Goal: Transaction & Acquisition: Purchase product/service

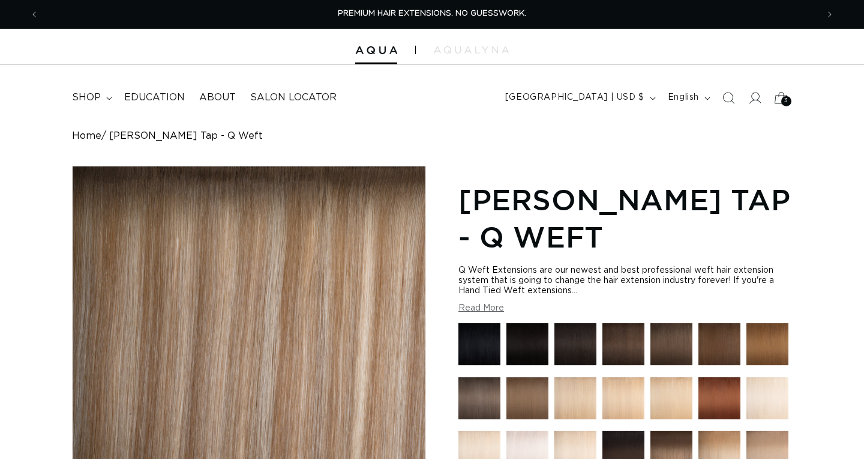
click at [777, 98] on icon at bounding box center [781, 97] width 28 height 28
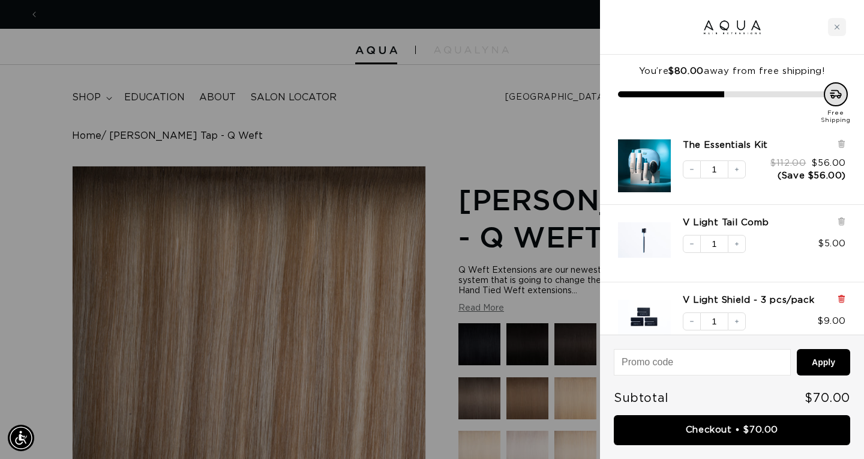
scroll to position [0, 1558]
click at [838, 299] on icon at bounding box center [841, 298] width 9 height 9
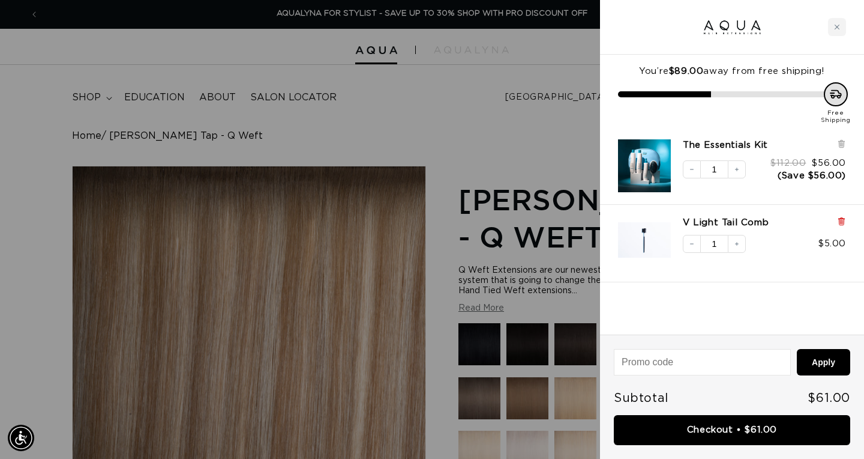
click at [843, 223] on icon at bounding box center [841, 221] width 9 height 9
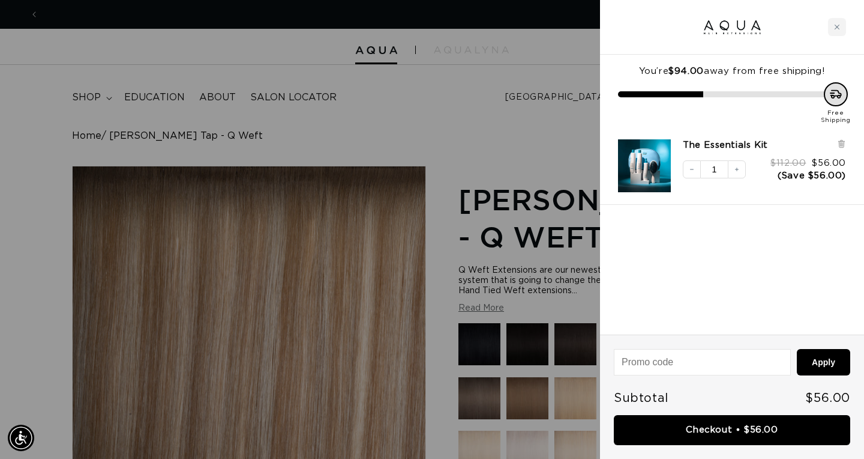
scroll to position [0, 0]
click at [838, 25] on icon "Close cart" at bounding box center [837, 27] width 6 height 6
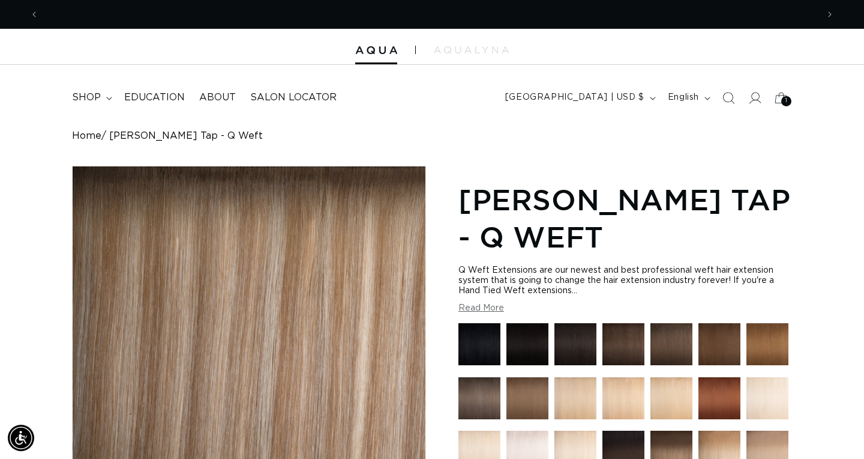
scroll to position [0, 779]
click at [101, 97] on summary "shop" at bounding box center [91, 97] width 52 height 27
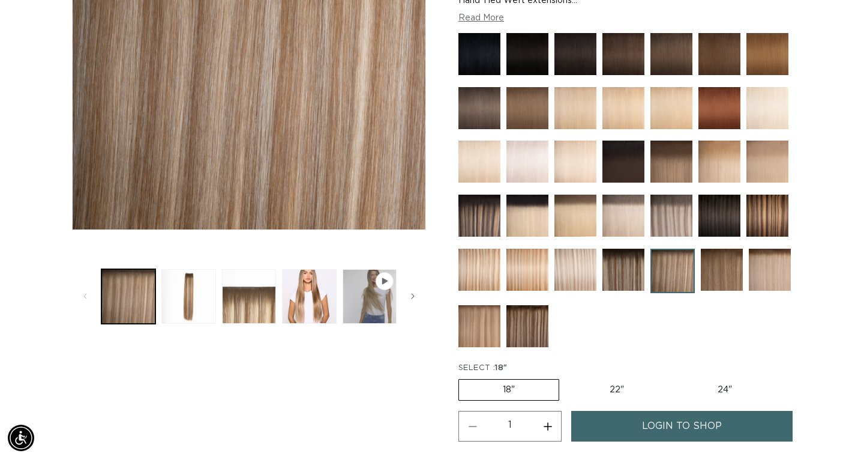
scroll to position [289, 0]
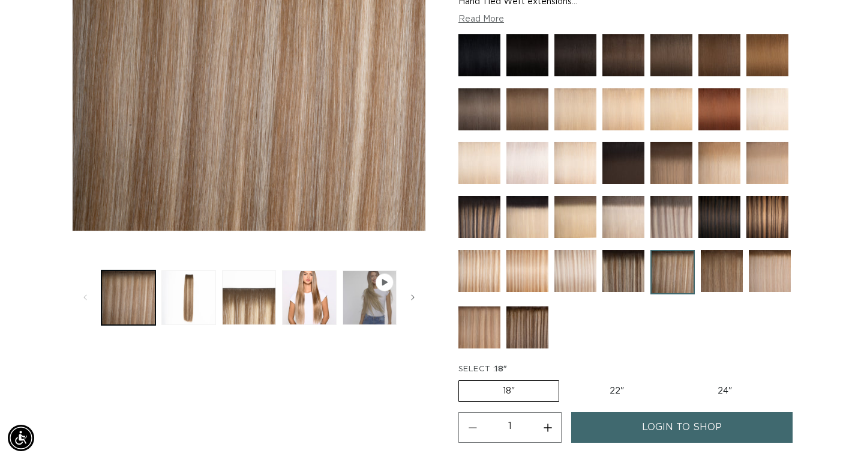
click at [634, 279] on img at bounding box center [624, 271] width 42 height 42
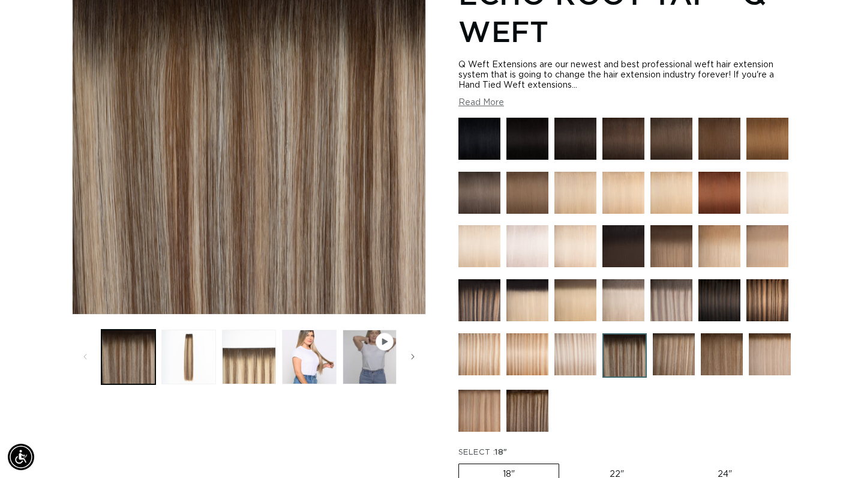
scroll to position [212, 0]
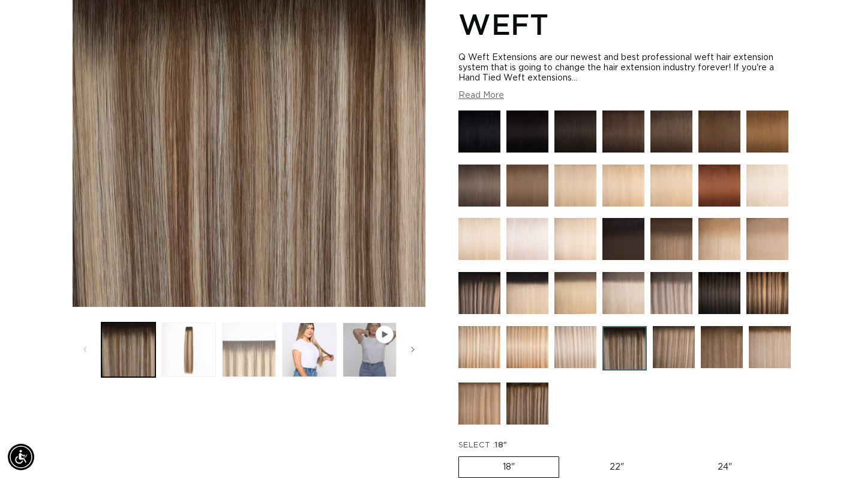
click at [271, 364] on button "Load image 3 in gallery view" at bounding box center [249, 349] width 54 height 54
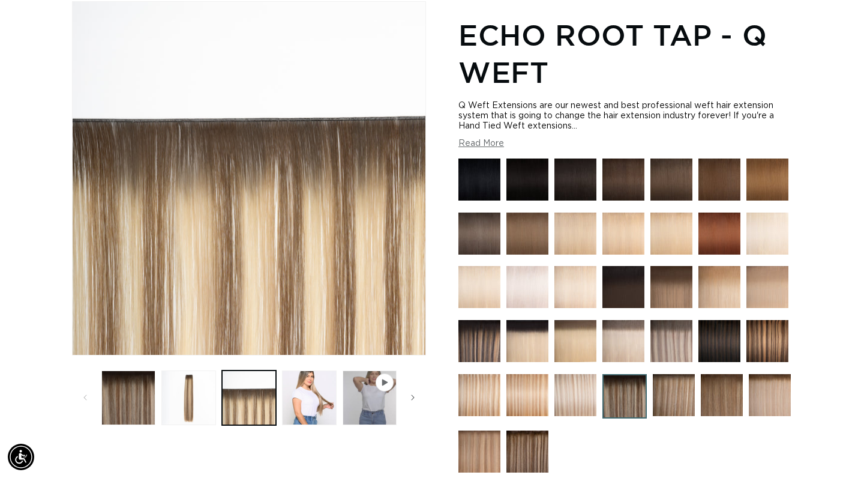
scroll to position [0, 1558]
click at [184, 399] on button "Load image 2 in gallery view" at bounding box center [188, 397] width 54 height 54
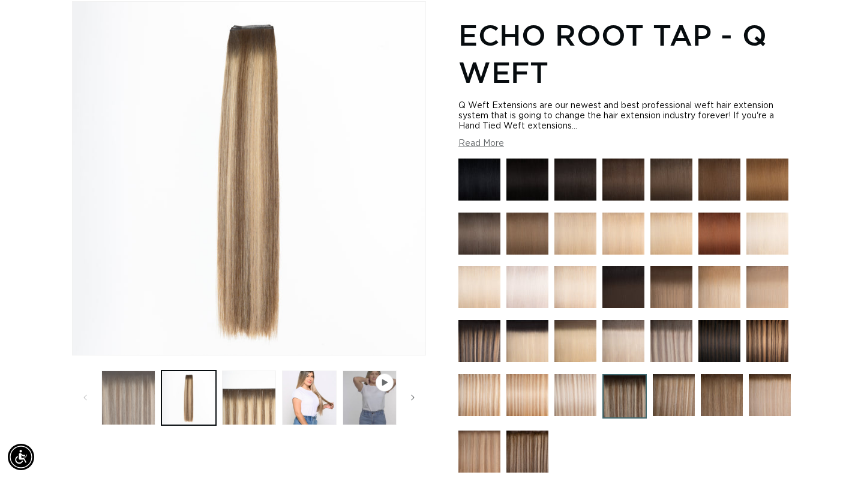
scroll to position [0, 0]
click at [128, 409] on button "Load image 1 in gallery view" at bounding box center [128, 397] width 54 height 54
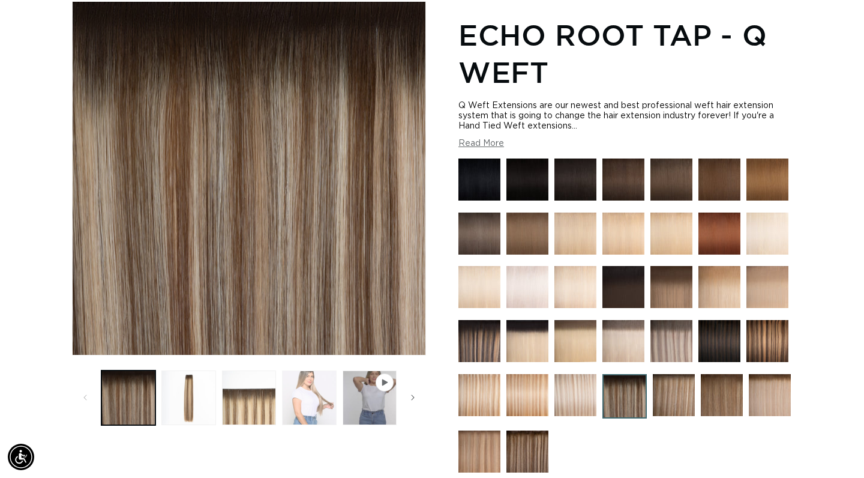
scroll to position [0, 779]
click at [315, 391] on button "Load image 4 in gallery view" at bounding box center [309, 397] width 54 height 54
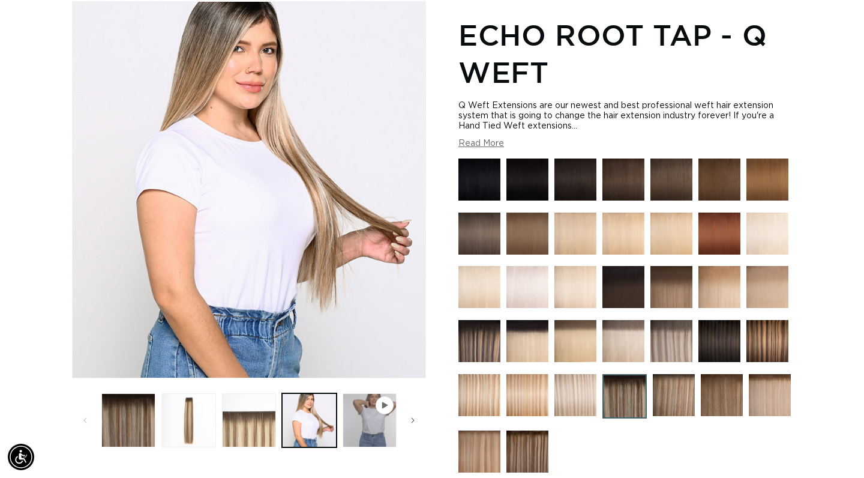
scroll to position [0, 1558]
click at [493, 344] on img at bounding box center [480, 341] width 42 height 42
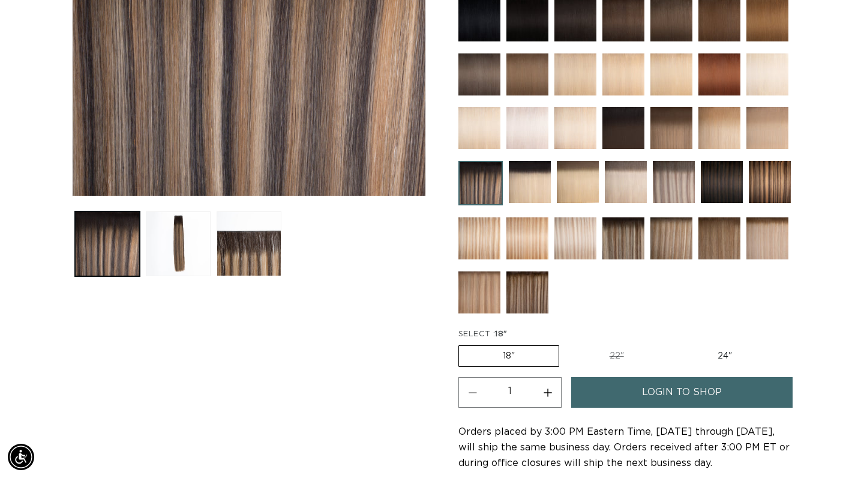
scroll to position [0, 779]
click at [537, 294] on img at bounding box center [528, 292] width 42 height 42
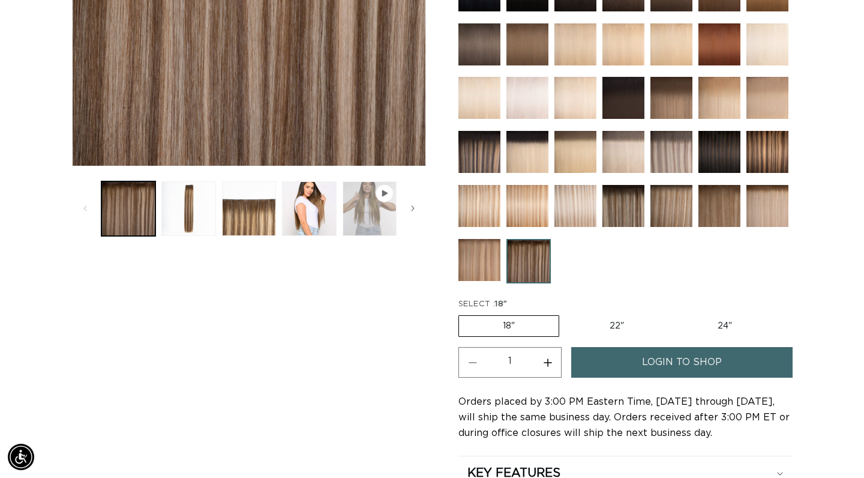
scroll to position [0, 779]
click at [318, 209] on button "Load image 4 in gallery view" at bounding box center [309, 208] width 54 height 54
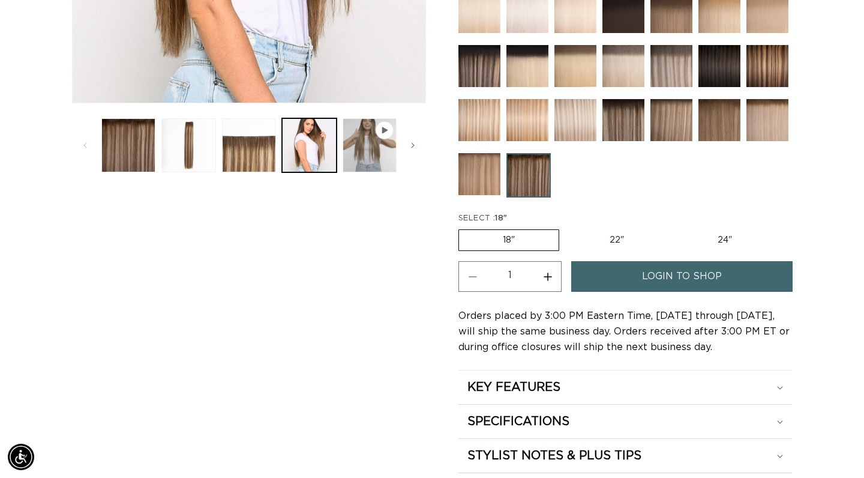
scroll to position [454, 0]
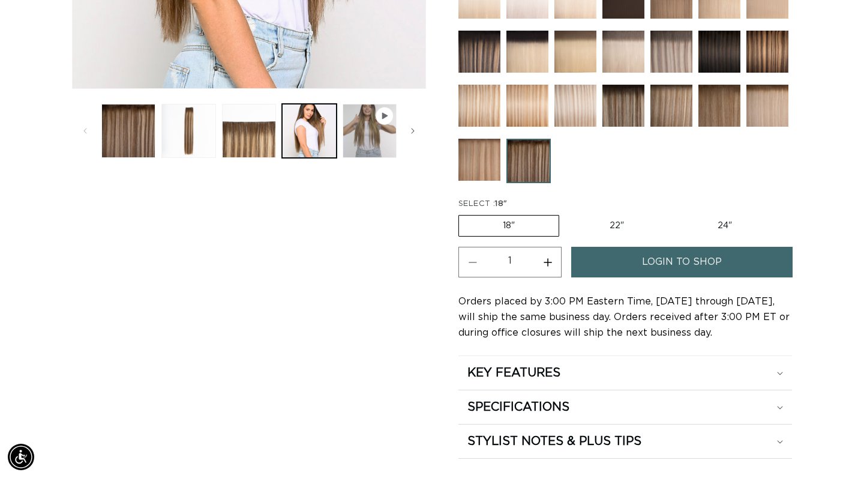
click at [616, 223] on label "22" Variant sold out or unavailable" at bounding box center [617, 225] width 102 height 20
click at [566, 213] on input "22" Variant sold out or unavailable" at bounding box center [565, 212] width 1 height 1
radio input "true"
click at [640, 257] on link "login to shop" at bounding box center [681, 262] width 221 height 31
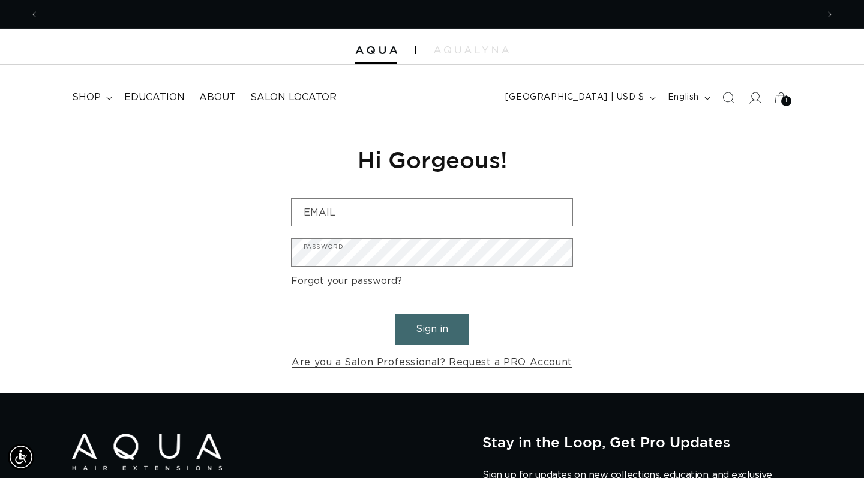
scroll to position [0, 1558]
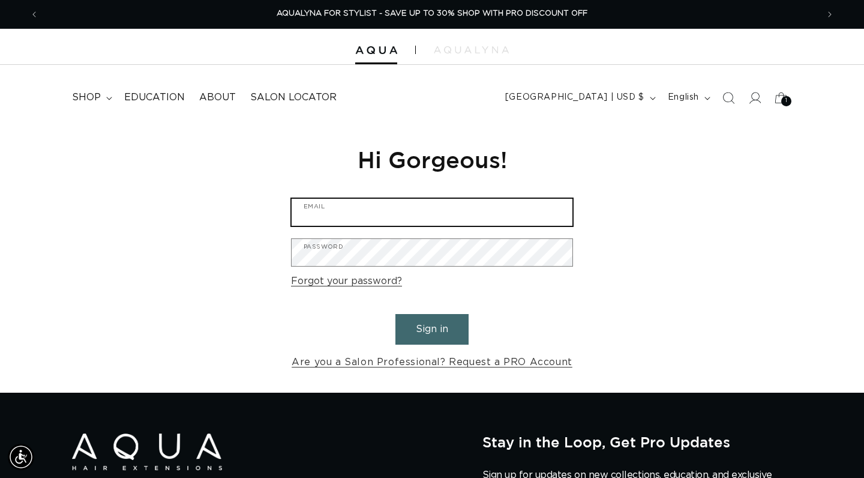
type input "[EMAIL_ADDRESS][DOMAIN_NAME]"
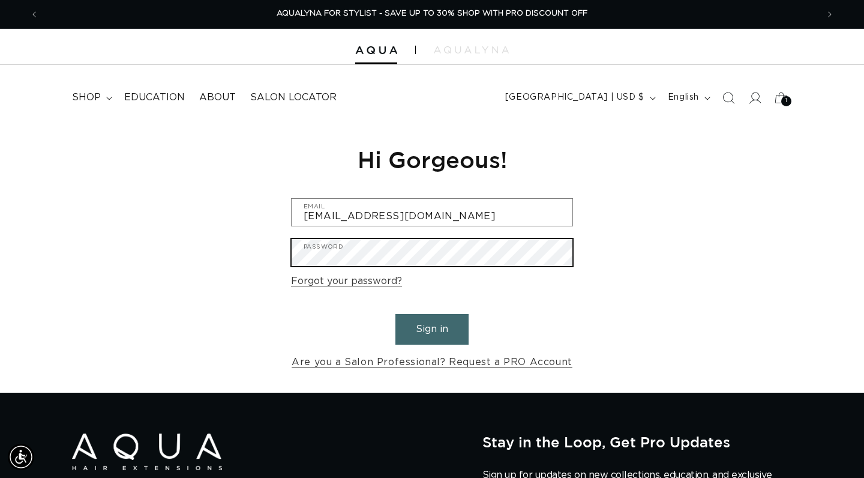
click at [432, 327] on button "Sign in" at bounding box center [432, 329] width 73 height 31
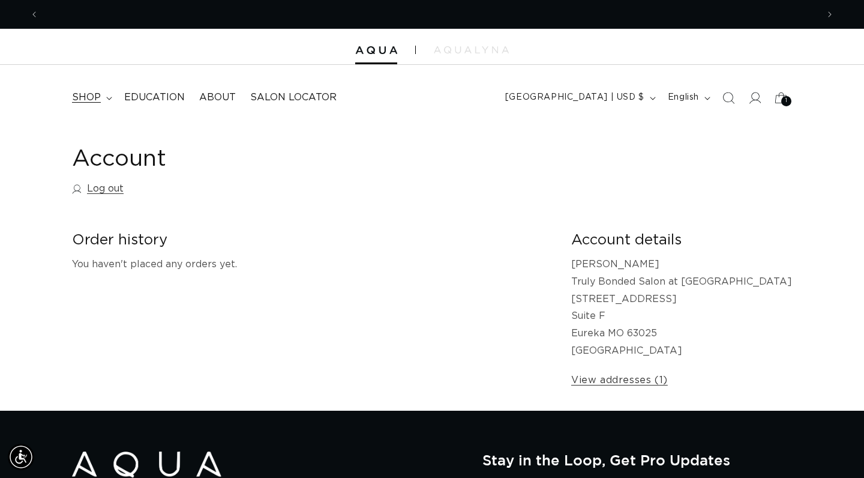
scroll to position [0, 779]
click at [110, 95] on summary "shop" at bounding box center [91, 97] width 52 height 27
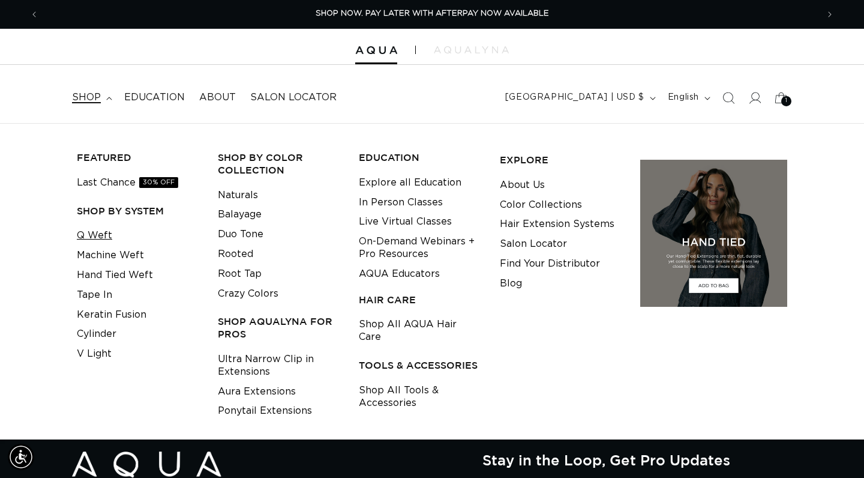
click at [104, 230] on link "Q Weft" at bounding box center [94, 236] width 35 height 20
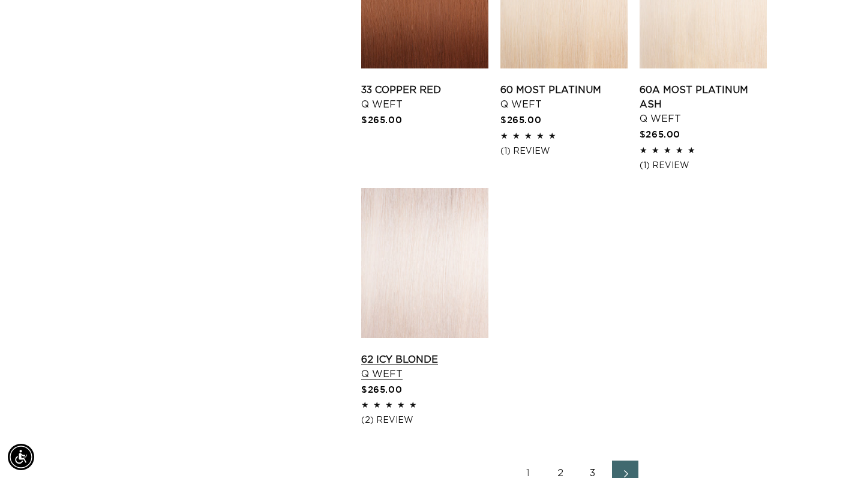
scroll to position [0, 1558]
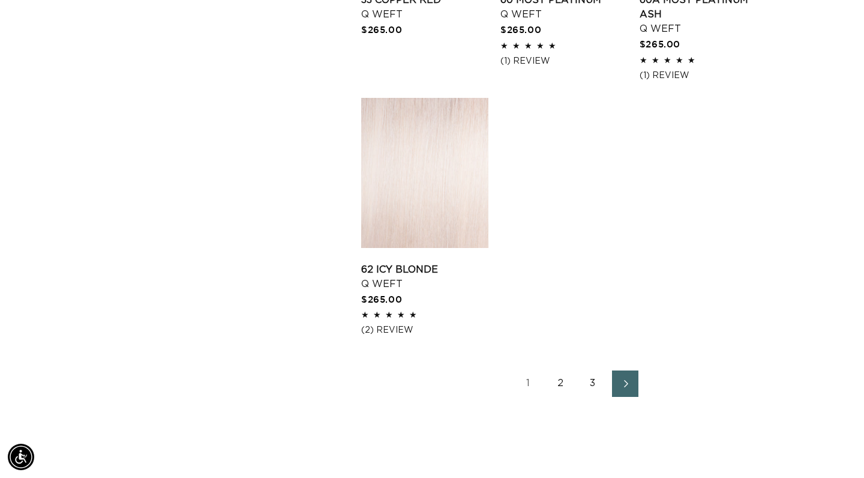
click at [558, 391] on link "2" at bounding box center [560, 383] width 26 height 26
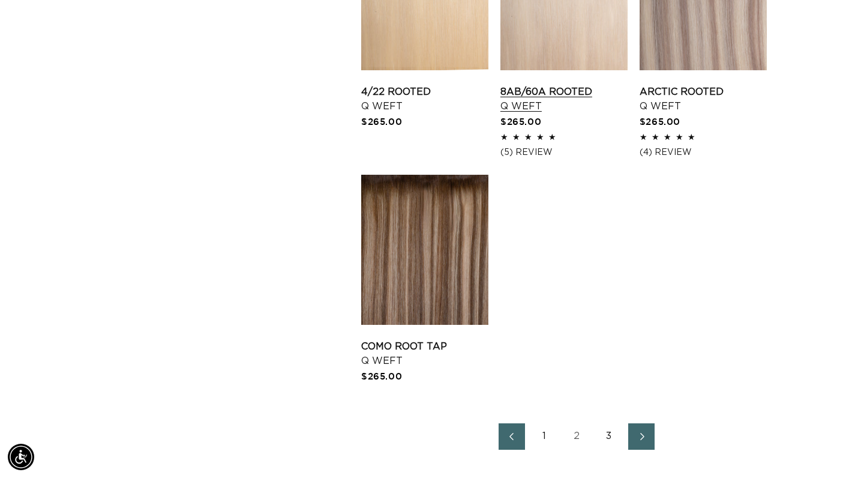
scroll to position [1508, 0]
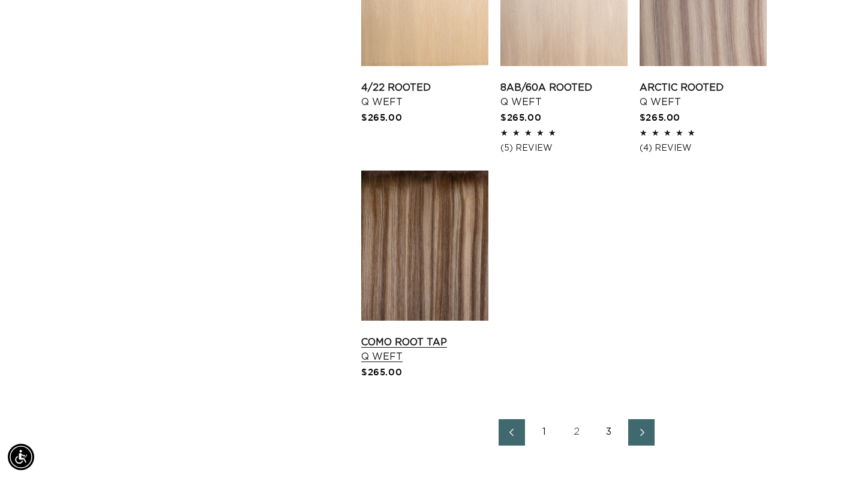
click at [459, 335] on link "Como Root Tap Q Weft" at bounding box center [424, 349] width 127 height 29
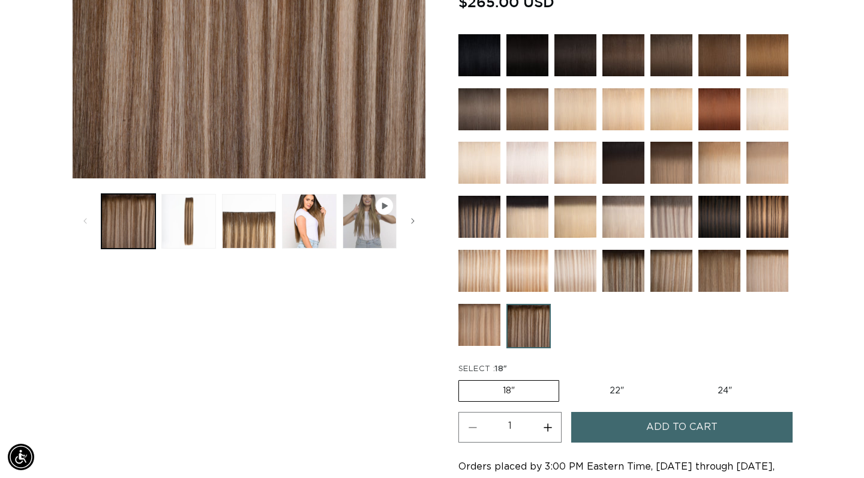
scroll to position [400, 0]
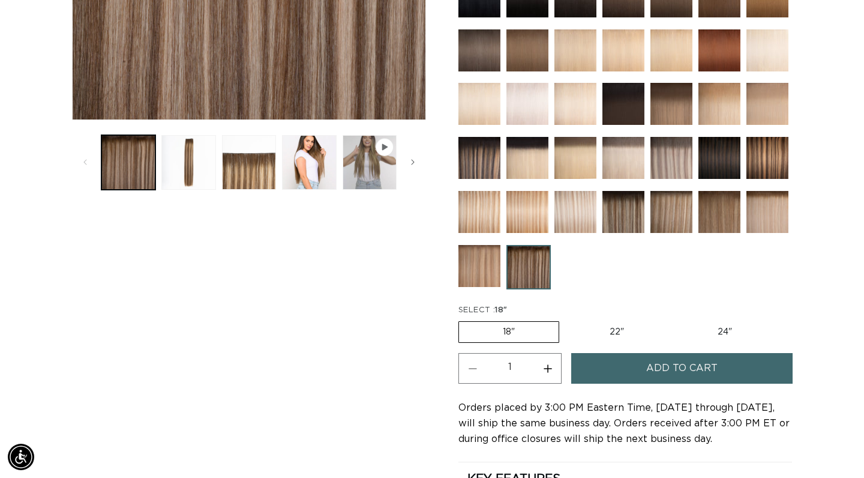
click at [604, 324] on label "22" Variant sold out or unavailable" at bounding box center [617, 332] width 102 height 20
click at [566, 319] on input "22" Variant sold out or unavailable" at bounding box center [565, 319] width 1 height 1
radio input "true"
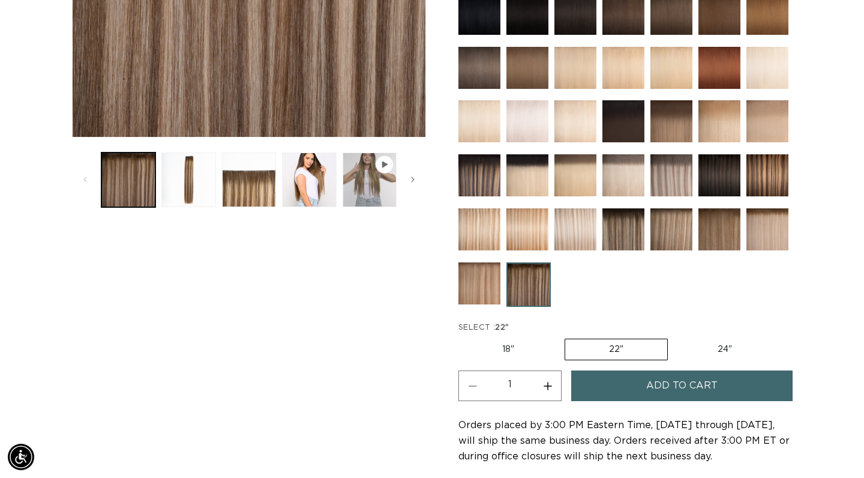
click at [645, 381] on button "Add to cart" at bounding box center [681, 385] width 221 height 31
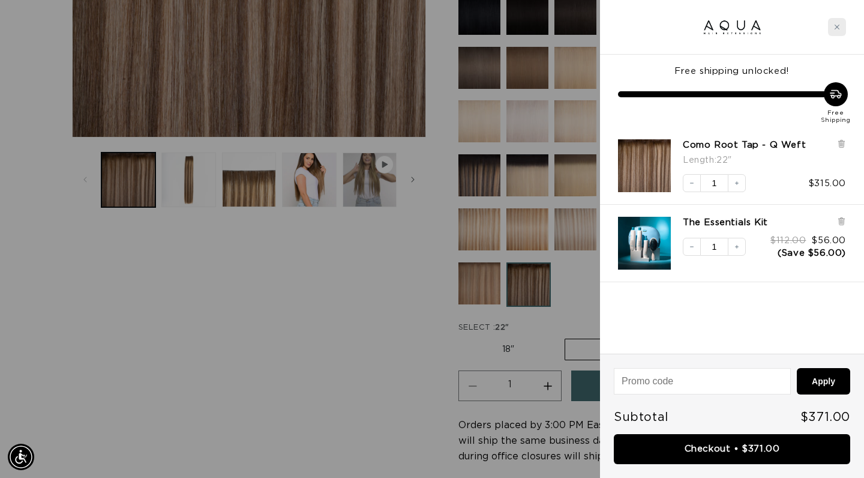
click at [841, 30] on div "Close cart" at bounding box center [837, 27] width 18 height 18
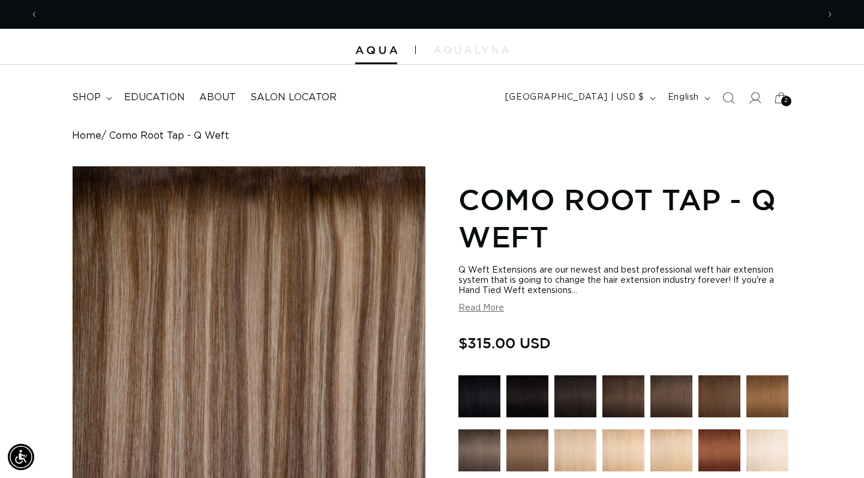
scroll to position [0, 779]
click at [110, 95] on summary "shop" at bounding box center [91, 97] width 52 height 27
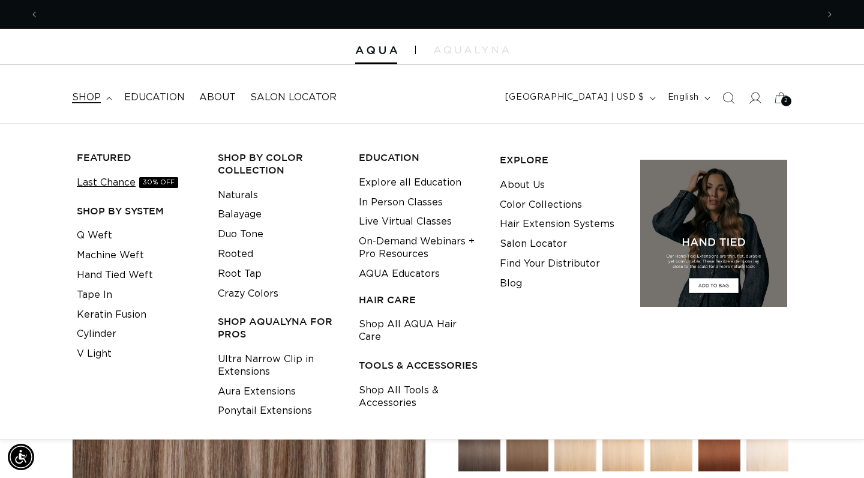
scroll to position [0, 0]
click at [408, 319] on link "Shop All AQUA Hair Care" at bounding box center [420, 331] width 122 height 32
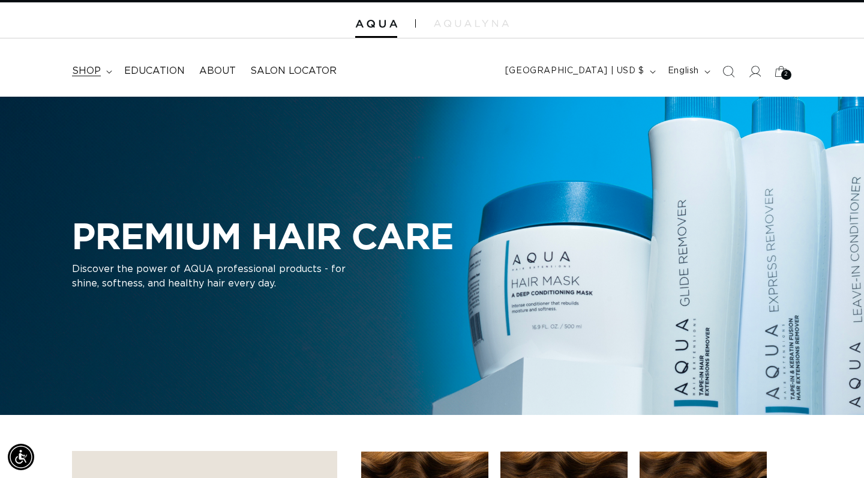
click at [109, 71] on icon at bounding box center [109, 72] width 6 height 4
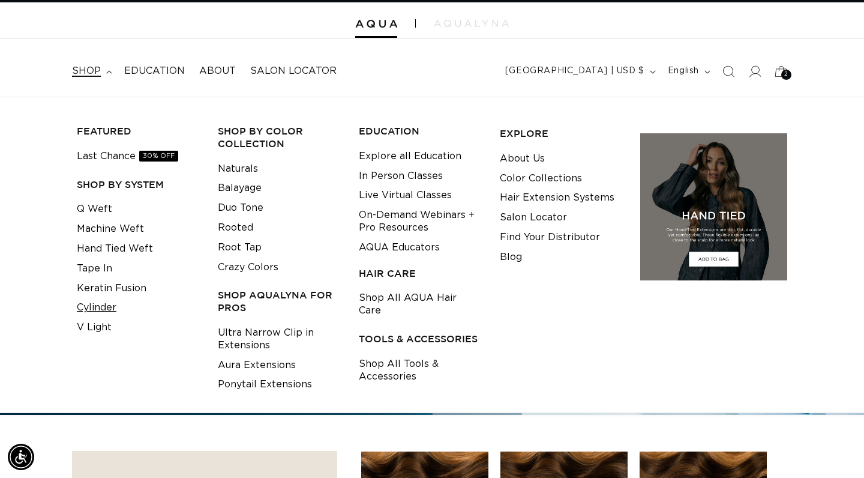
scroll to position [0, 779]
click at [86, 305] on link "Cylinder" at bounding box center [97, 308] width 40 height 20
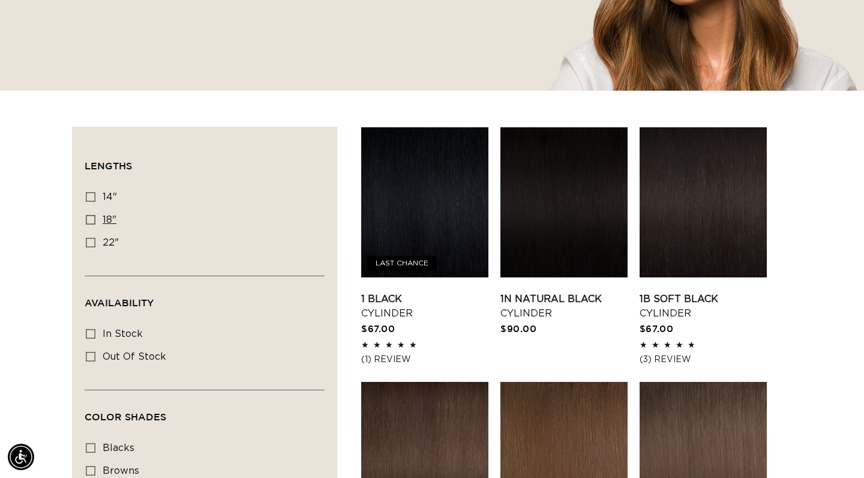
scroll to position [0, 779]
click at [91, 224] on icon at bounding box center [91, 220] width 10 height 10
click at [91, 224] on input "18" 18" (42 products)" at bounding box center [91, 220] width 10 height 10
checkbox input "true"
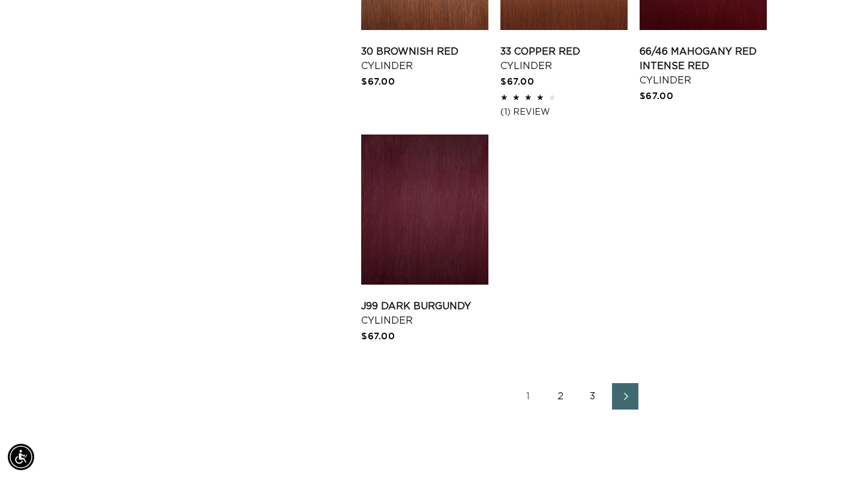
scroll to position [1589, 0]
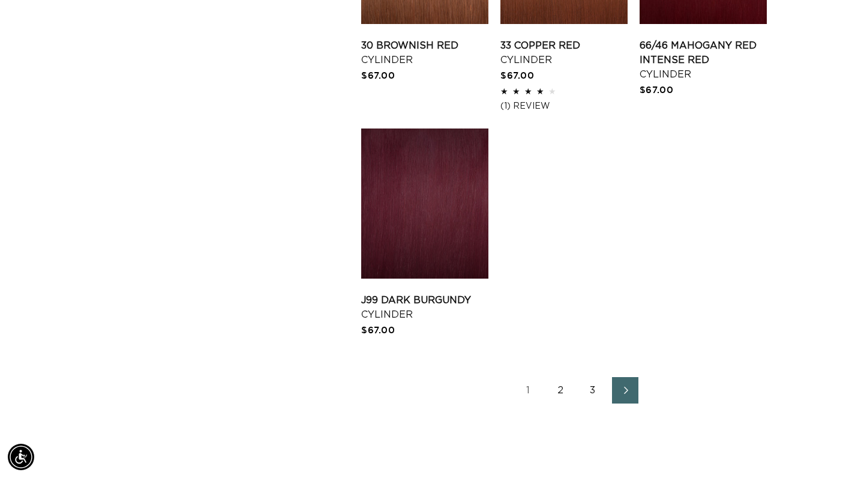
click at [556, 401] on link "2" at bounding box center [560, 390] width 26 height 26
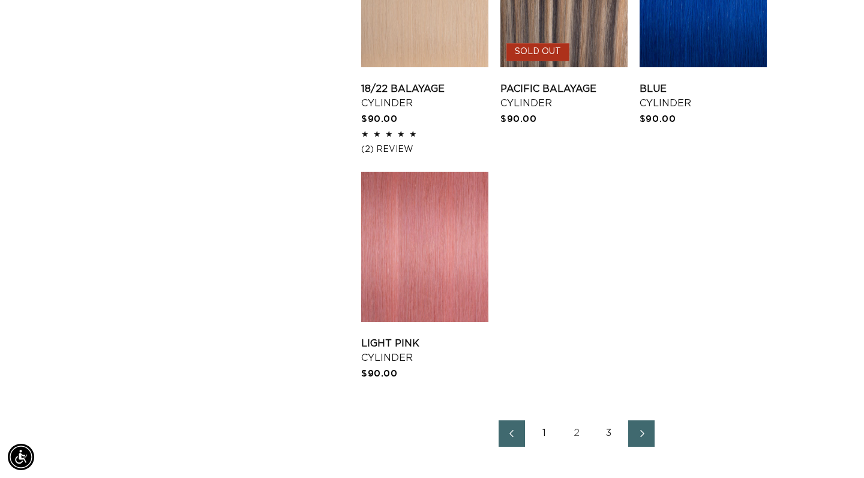
scroll to position [1515, 0]
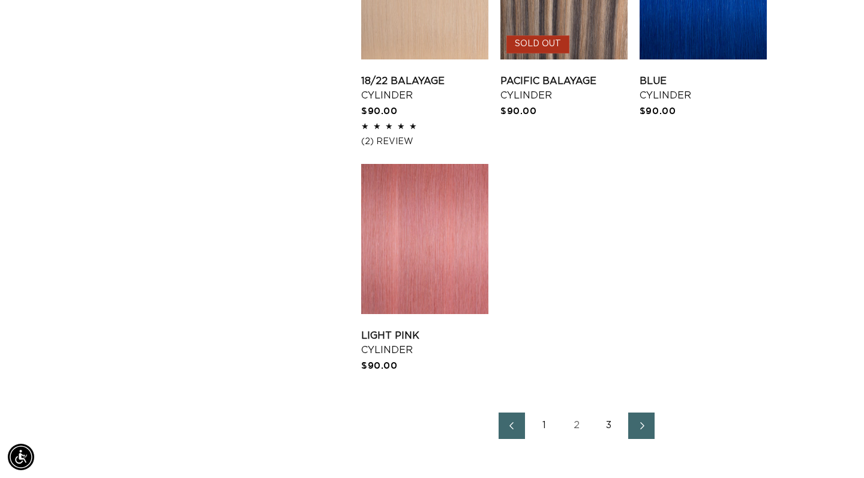
click at [608, 434] on link "3" at bounding box center [609, 425] width 26 height 26
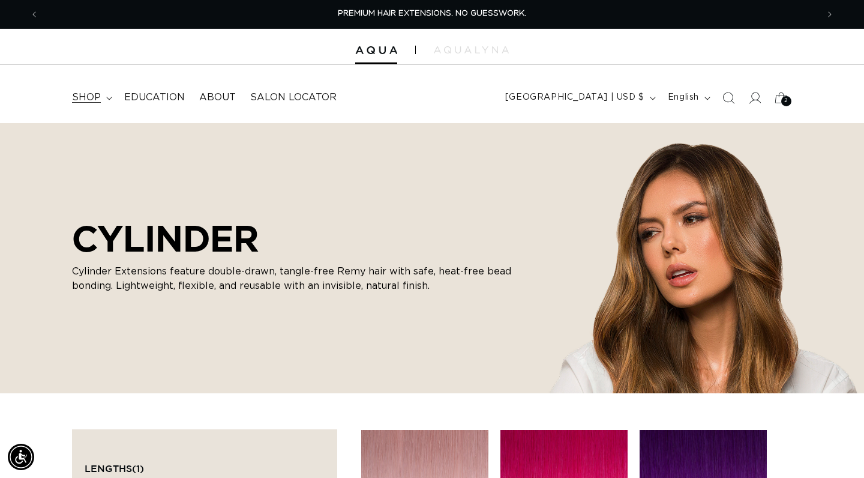
click at [104, 100] on summary "shop" at bounding box center [91, 97] width 52 height 27
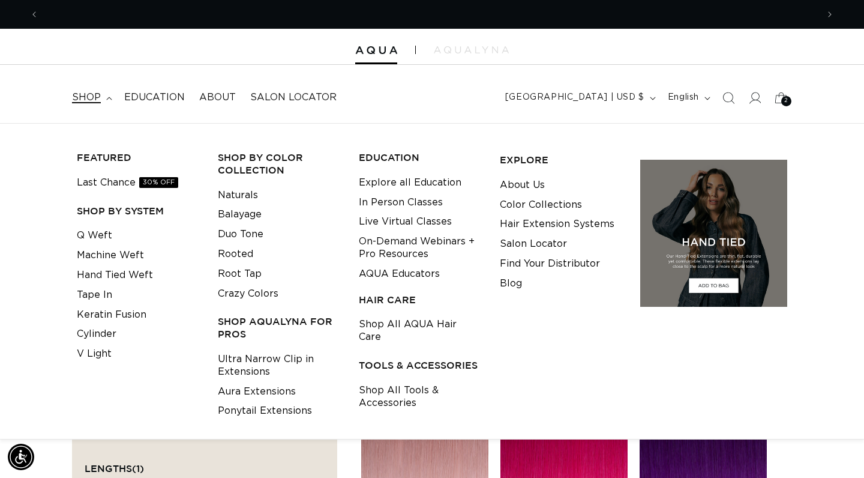
scroll to position [0, 779]
click at [93, 182] on link "Last Chance 30% OFF" at bounding box center [127, 183] width 101 height 20
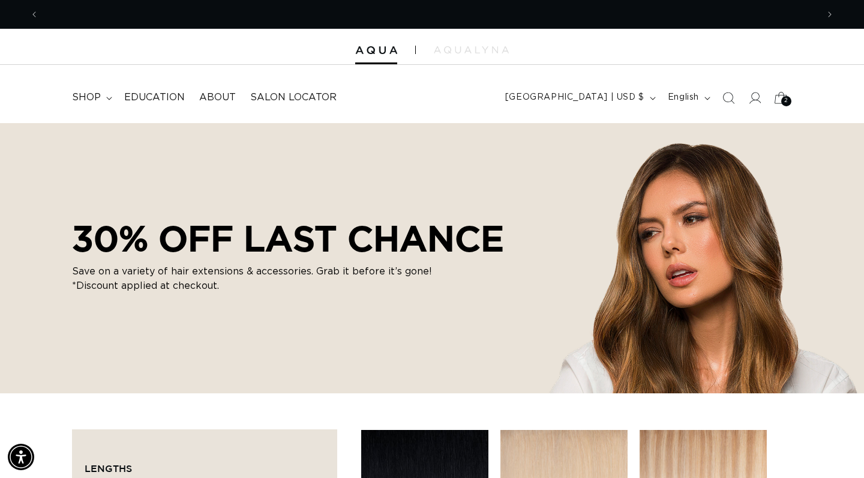
scroll to position [0, 1558]
